Goal: Navigation & Orientation: Find specific page/section

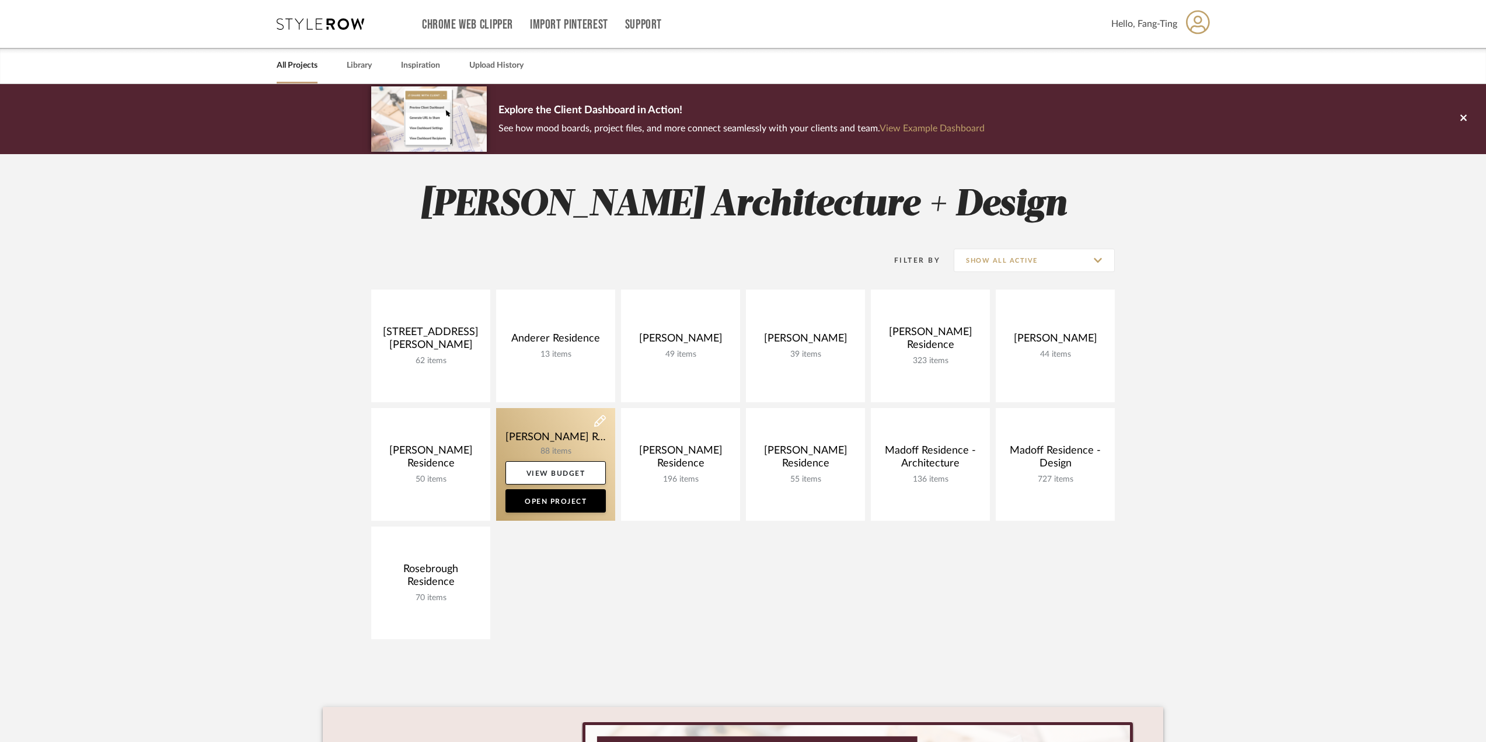
click at [558, 435] on link at bounding box center [555, 464] width 119 height 113
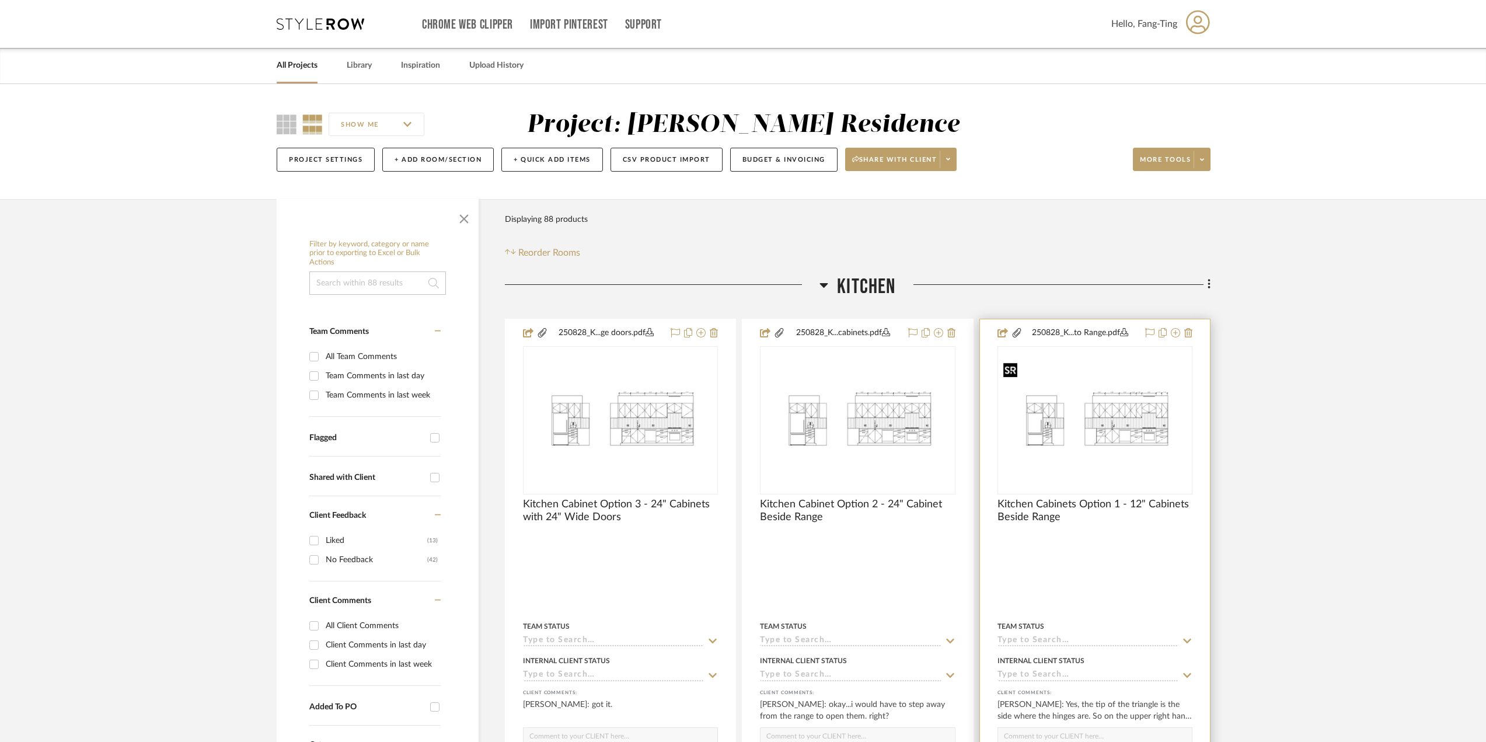
click at [0, 0] on img at bounding box center [0, 0] width 0 height 0
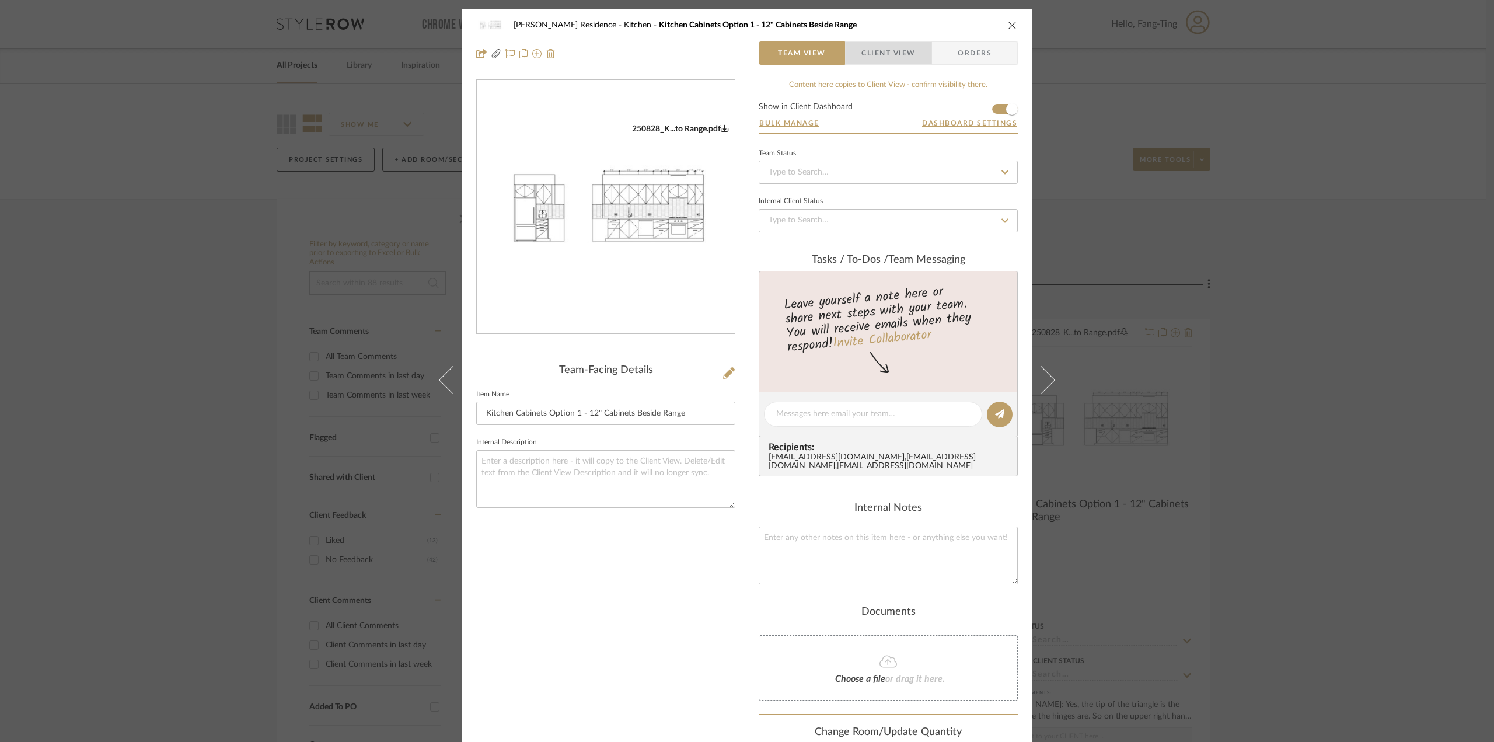
click at [883, 58] on span "Client View" at bounding box center [888, 52] width 54 height 23
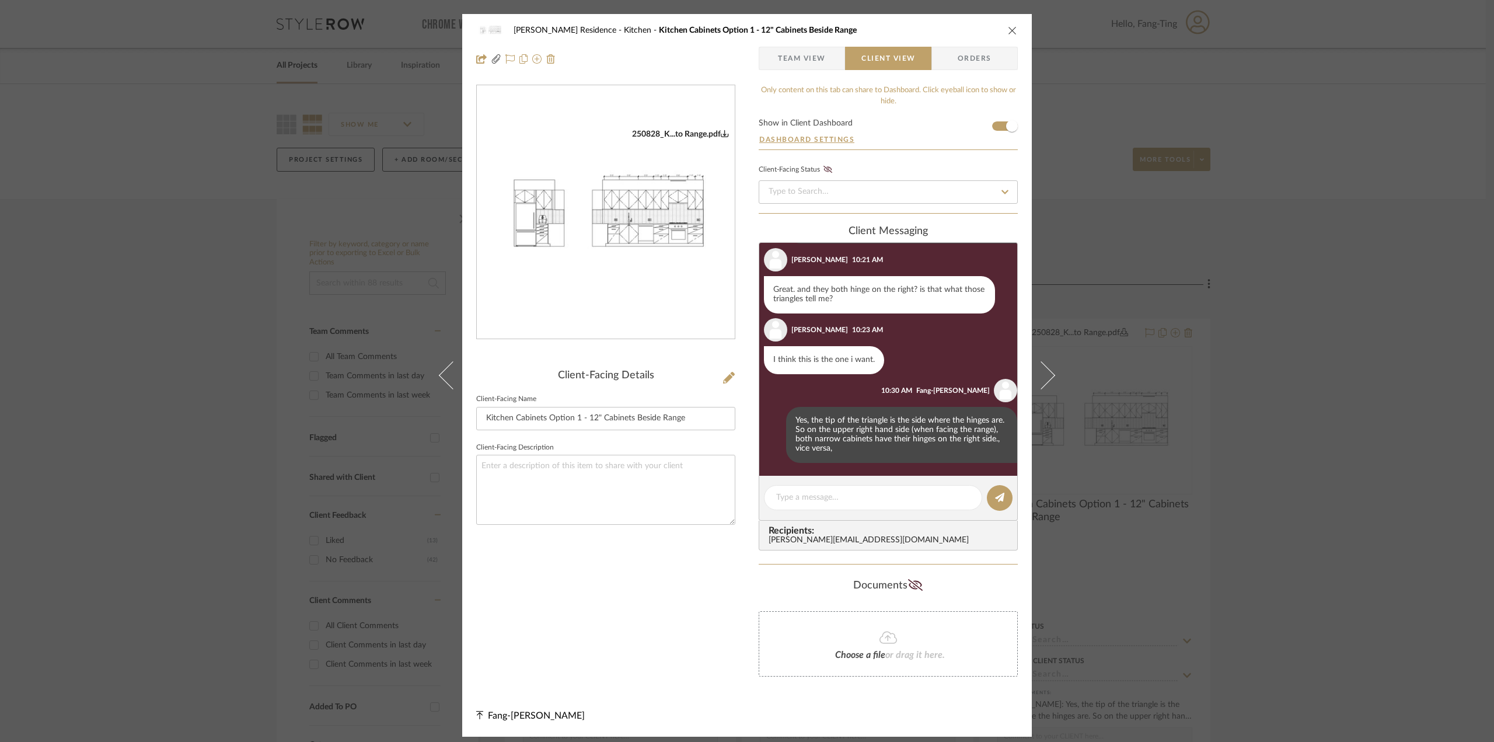
scroll to position [120, 0]
click at [1102, 428] on div "[PERSON_NAME] Residence Kitchen Kitchen Cabinets Option 1 - 12" Cabinets Beside…" at bounding box center [747, 371] width 1494 height 742
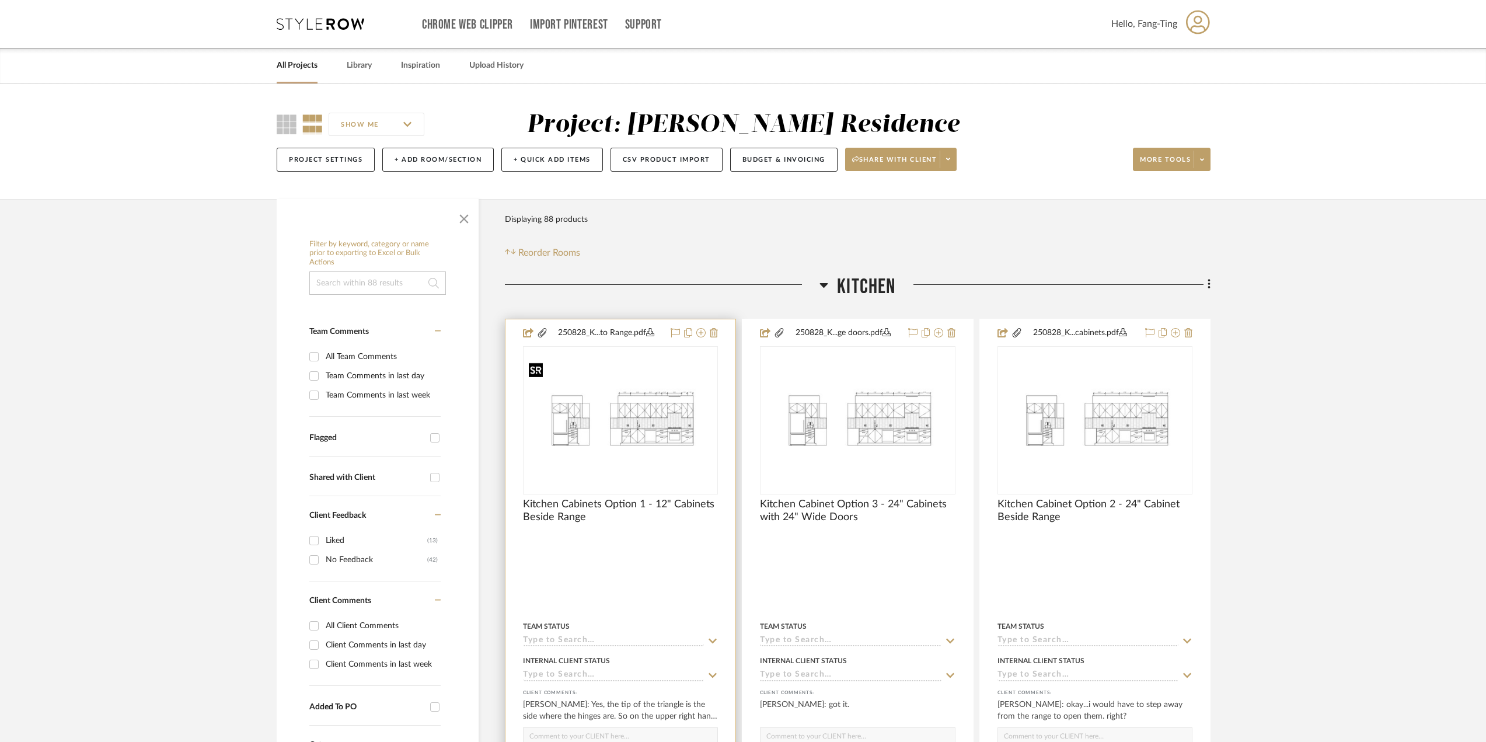
click at [638, 405] on img "0" at bounding box center [620, 420] width 193 height 124
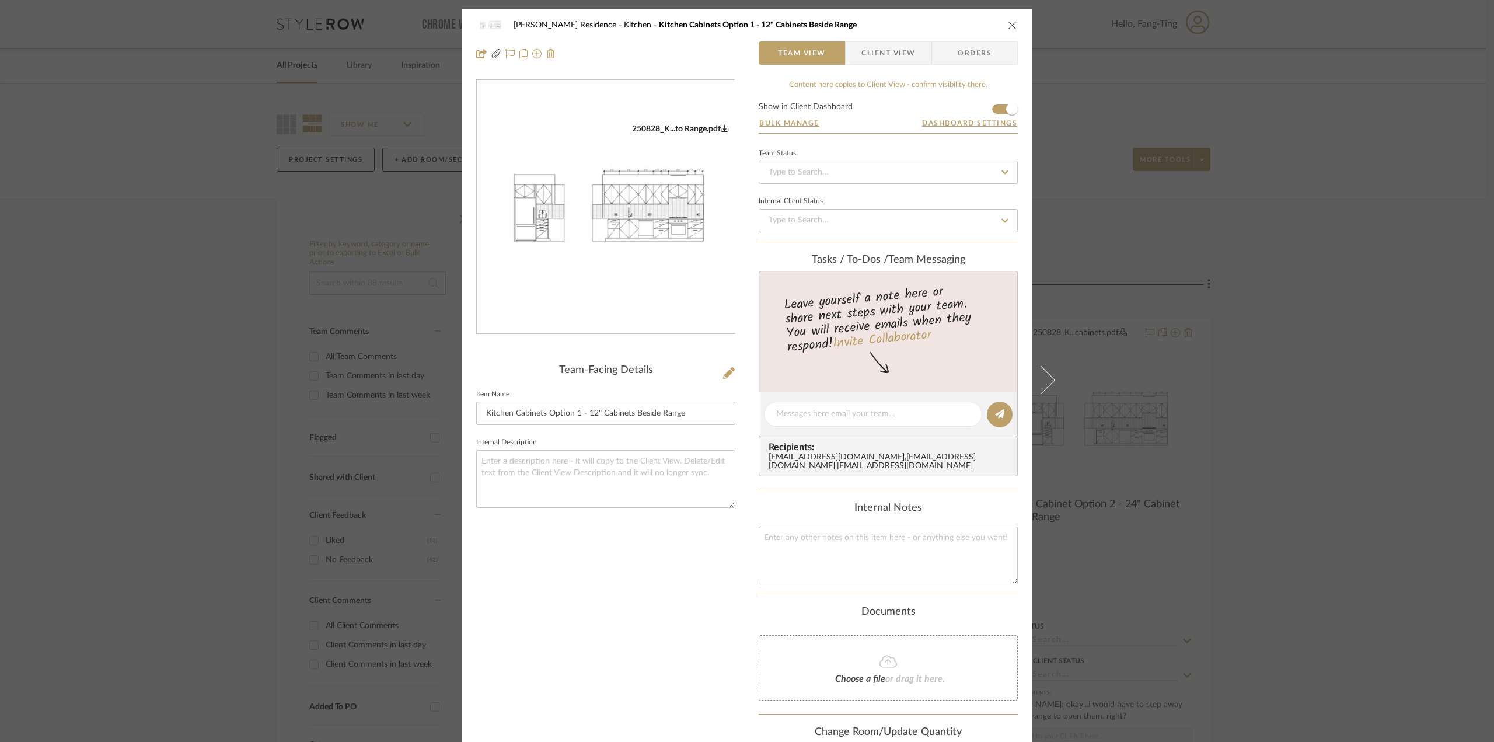
click at [909, 57] on span "Client View" at bounding box center [888, 52] width 54 height 23
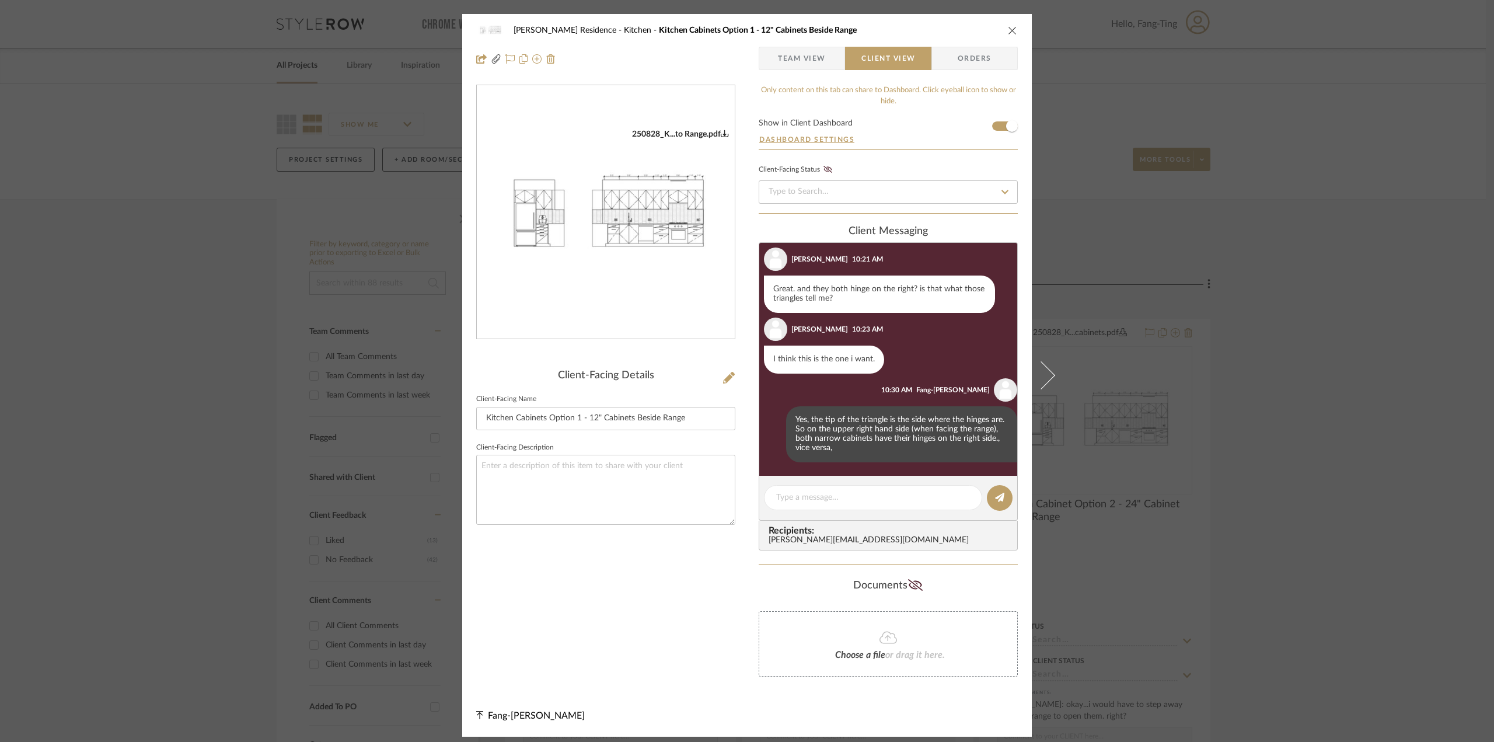
click at [1284, 481] on div "[PERSON_NAME] Residence Kitchen Kitchen Cabinets Option 1 - 12" Cabinets Beside…" at bounding box center [747, 371] width 1494 height 742
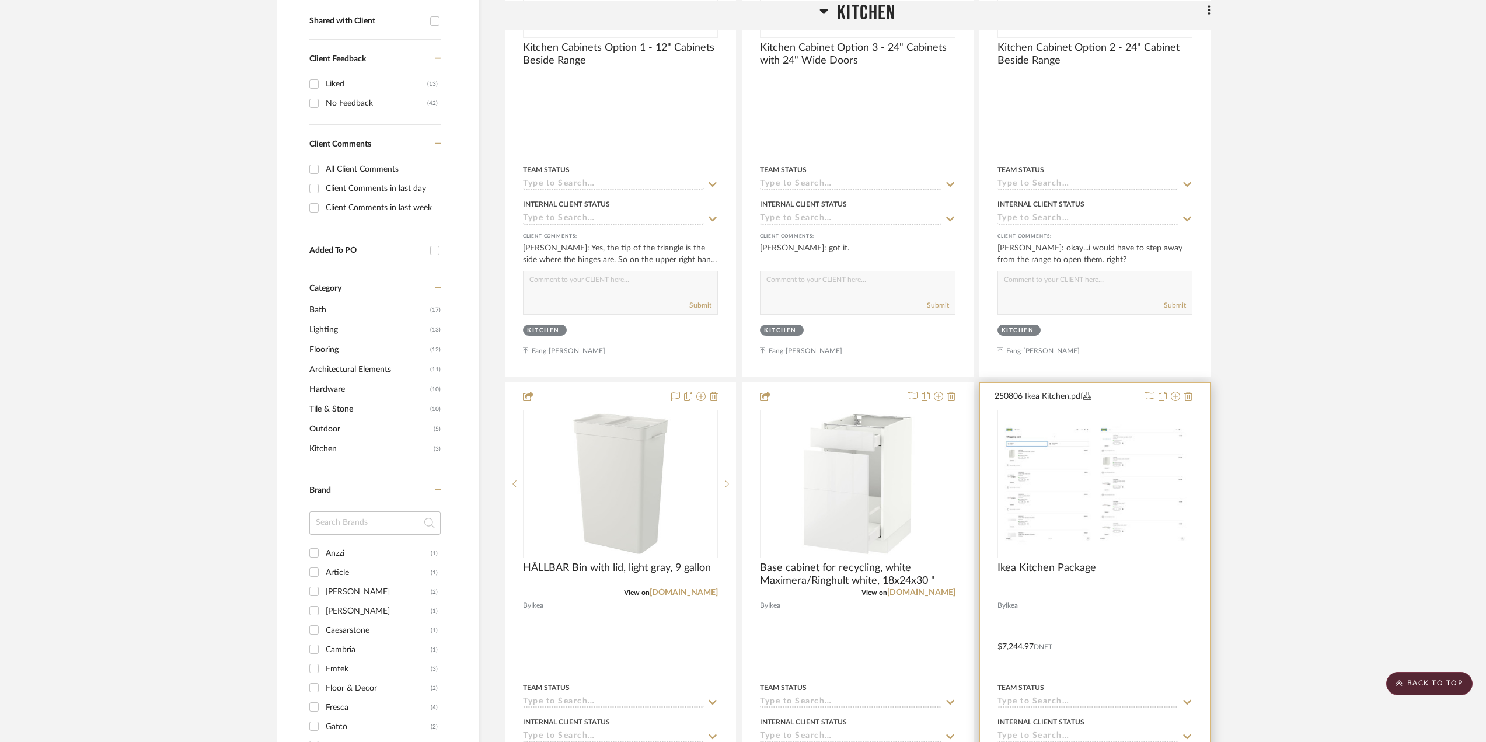
scroll to position [584, 0]
